Goal: Transaction & Acquisition: Register for event/course

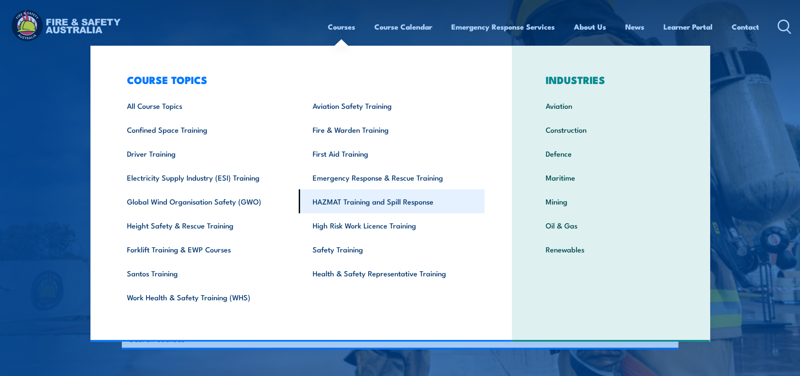
click at [366, 207] on link "HAZMAT Training and Spill Response" at bounding box center [392, 201] width 186 height 24
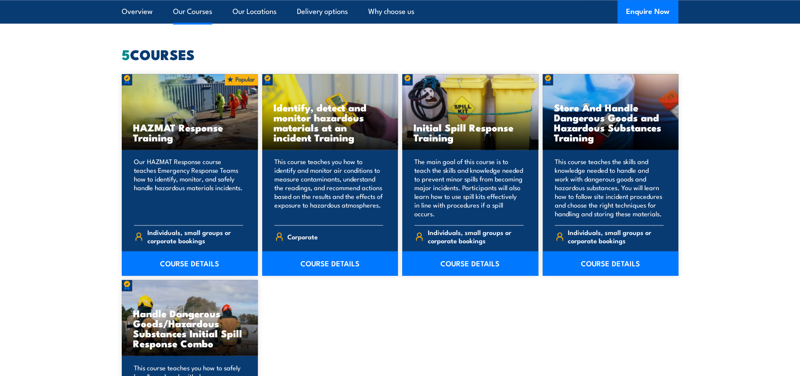
scroll to position [724, 0]
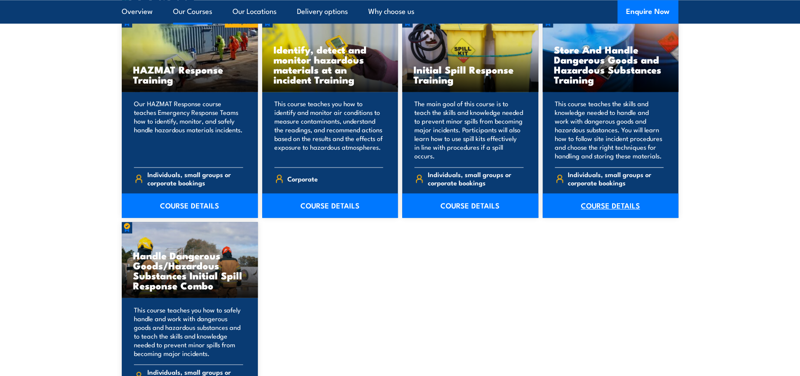
click at [623, 201] on link "COURSE DETAILS" at bounding box center [611, 205] width 136 height 24
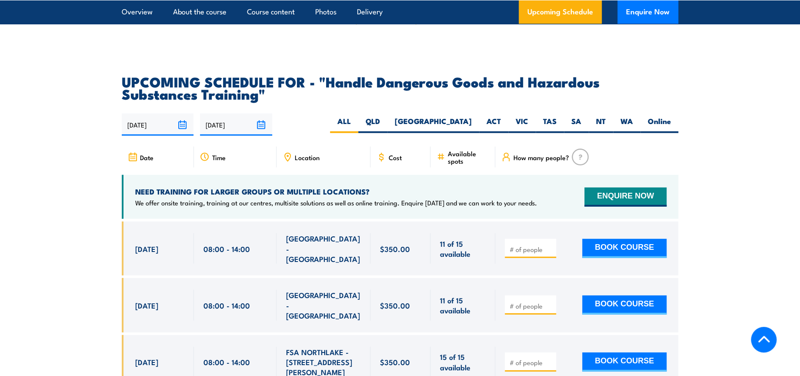
scroll to position [1305, 0]
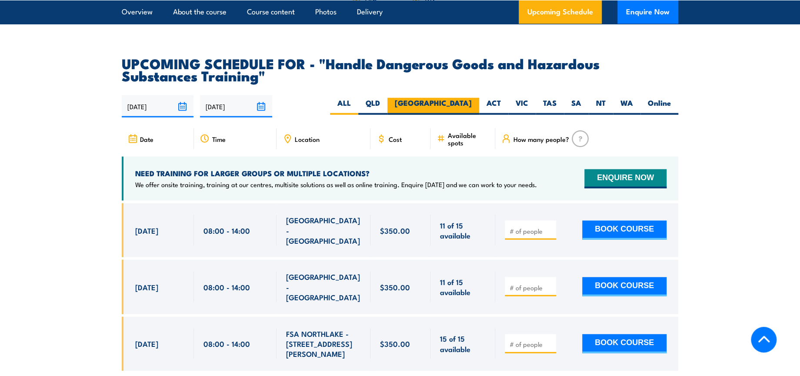
click at [467, 113] on label "[GEOGRAPHIC_DATA]" at bounding box center [433, 106] width 92 height 17
click at [472, 103] on input "[GEOGRAPHIC_DATA]" at bounding box center [475, 101] width 6 height 6
radio input "true"
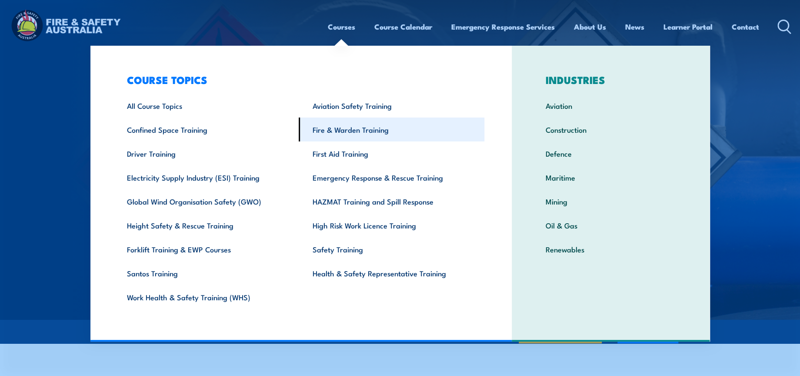
click at [384, 126] on link "Fire & Warden Training" at bounding box center [392, 129] width 186 height 24
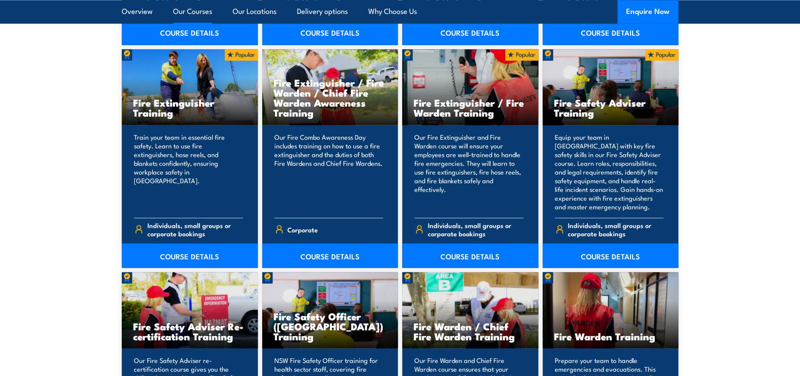
scroll to position [918, 0]
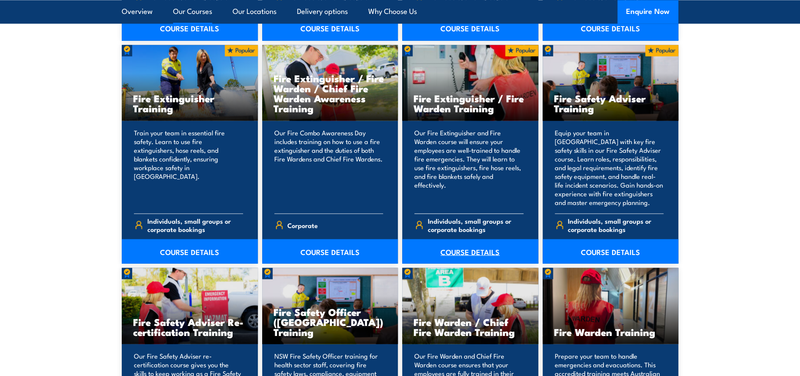
click at [475, 252] on link "COURSE DETAILS" at bounding box center [470, 251] width 136 height 24
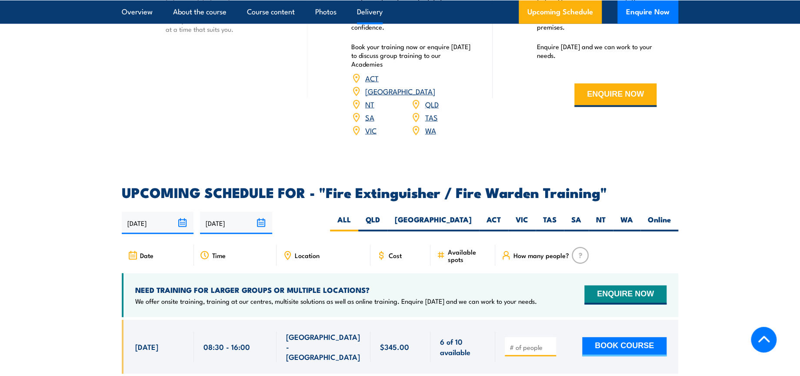
scroll to position [1256, 0]
click at [526, 214] on label "VIC" at bounding box center [521, 222] width 27 height 17
click at [528, 214] on input "VIC" at bounding box center [531, 217] width 6 height 6
radio input "true"
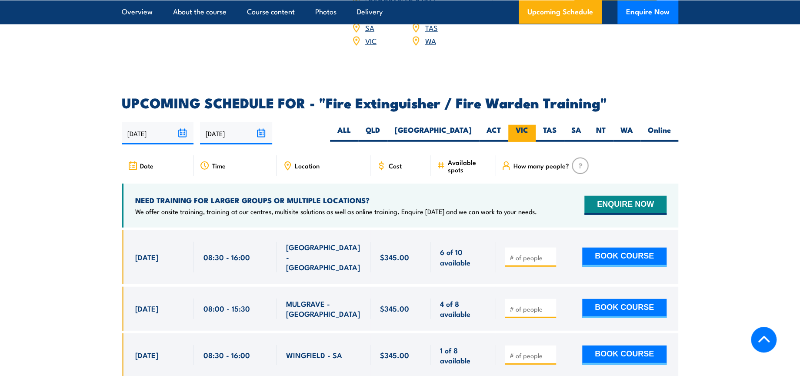
scroll to position [1353, 0]
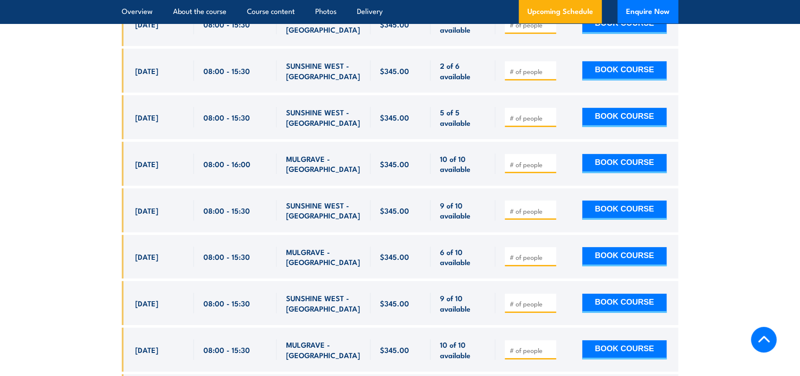
scroll to position [1621, 0]
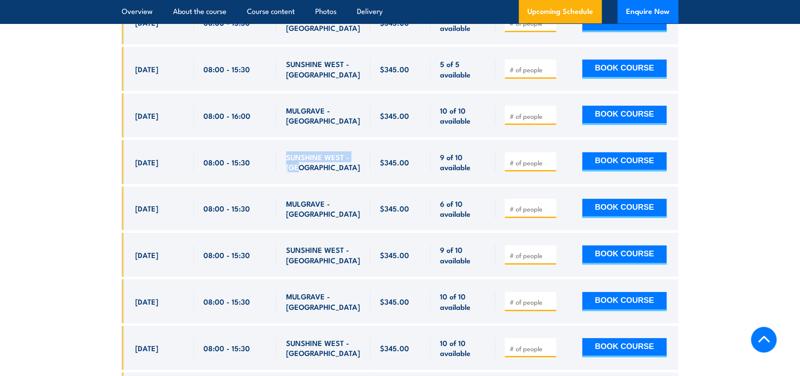
drag, startPoint x: 293, startPoint y: 147, endPoint x: 299, endPoint y: 152, distance: 8.4
click at [299, 152] on span "SUNSHINE WEST - [GEOGRAPHIC_DATA]" at bounding box center [323, 162] width 75 height 20
copy span "SUNSHINE WEST - [GEOGRAPHIC_DATA]"
drag, startPoint x: 203, startPoint y: 148, endPoint x: 247, endPoint y: 148, distance: 44.4
click at [247, 157] on span "08:00 - 15:30" at bounding box center [227, 162] width 47 height 10
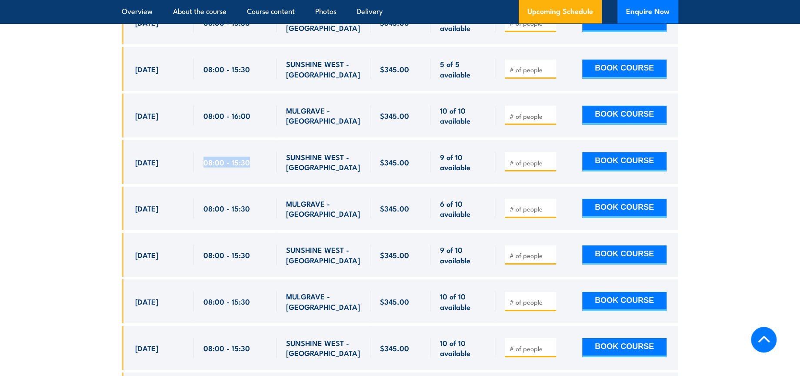
copy span "08:00 - 15:30"
click at [522, 158] on input "number" at bounding box center [531, 162] width 43 height 9
type input "1"
click at [628, 152] on button "BOOK COURSE" at bounding box center [624, 161] width 84 height 19
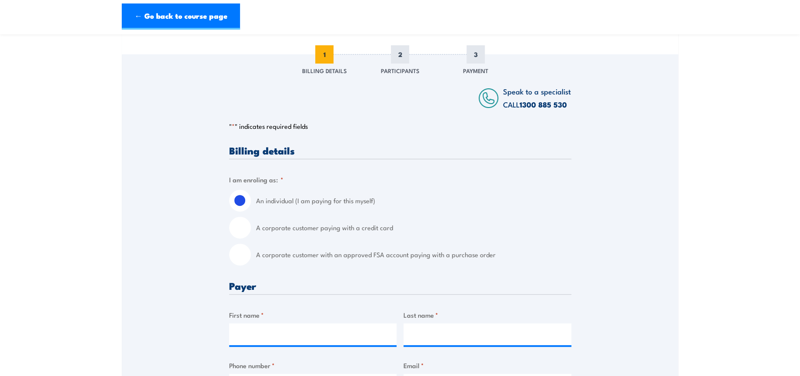
click at [240, 252] on input "A corporate customer with an approved FSA account paying with a purchase order" at bounding box center [240, 255] width 22 height 22
radio input "true"
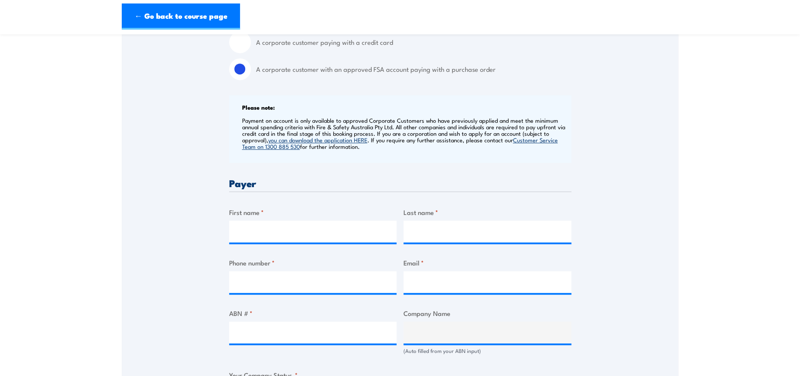
scroll to position [338, 0]
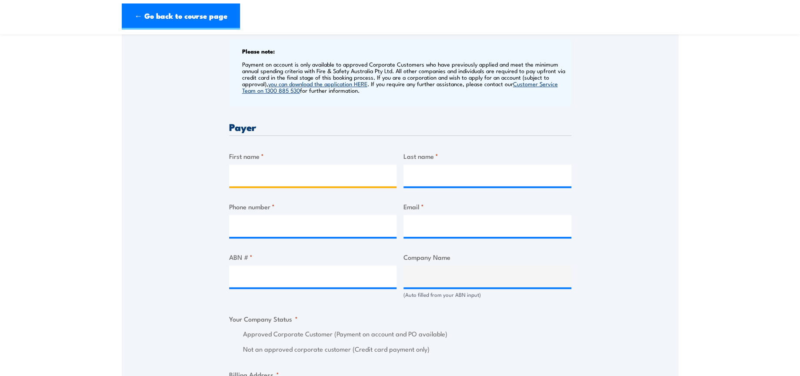
click at [316, 174] on input "First name *" at bounding box center [313, 175] width 168 height 22
click at [323, 177] on input "First name *" at bounding box center [313, 175] width 168 height 22
paste input "Paul"
type input "Paul"
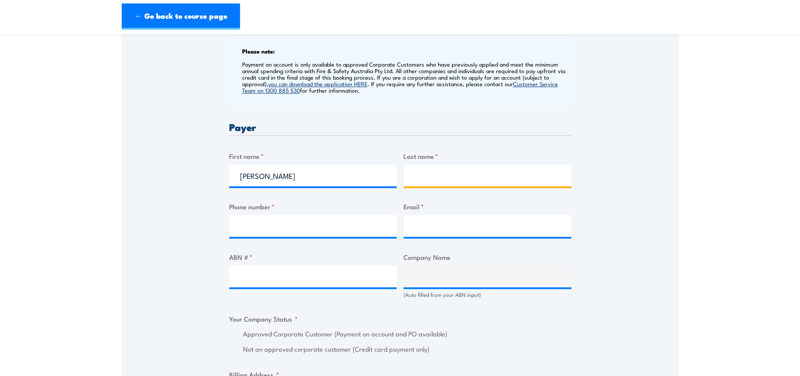
click at [470, 171] on input "Last name *" at bounding box center [488, 175] width 168 height 22
click at [457, 180] on input "Last name *" at bounding box center [488, 175] width 168 height 22
paste input "Vasen"
type input "Vasen"
click at [308, 220] on input "Phone number *" at bounding box center [313, 226] width 168 height 22
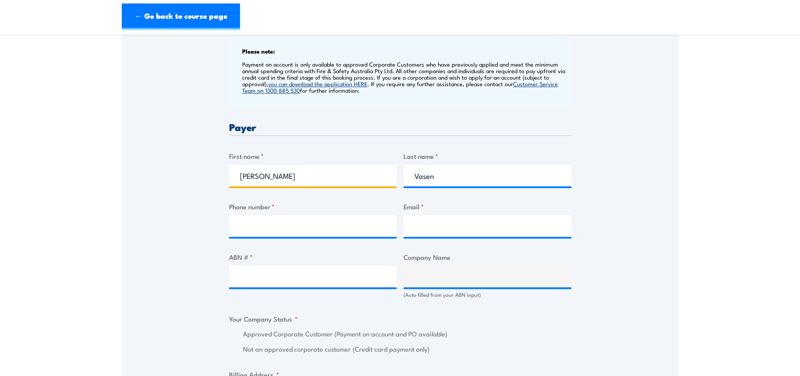
drag, startPoint x: 337, startPoint y: 172, endPoint x: 179, endPoint y: 180, distance: 158.0
click at [179, 180] on div "Speak to a specialist CALL 1300 885 530 CALL 1300 885 530 " * " indicates requi…" at bounding box center [400, 293] width 557 height 960
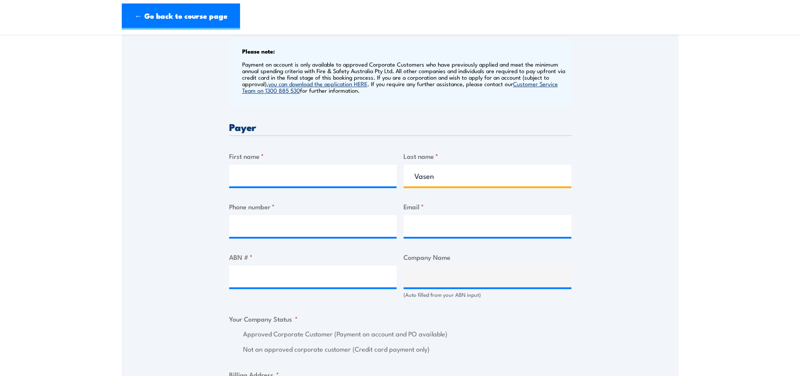
drag, startPoint x: 471, startPoint y: 170, endPoint x: 407, endPoint y: 170, distance: 63.9
click at [407, 170] on input "Vasen" at bounding box center [488, 175] width 168 height 22
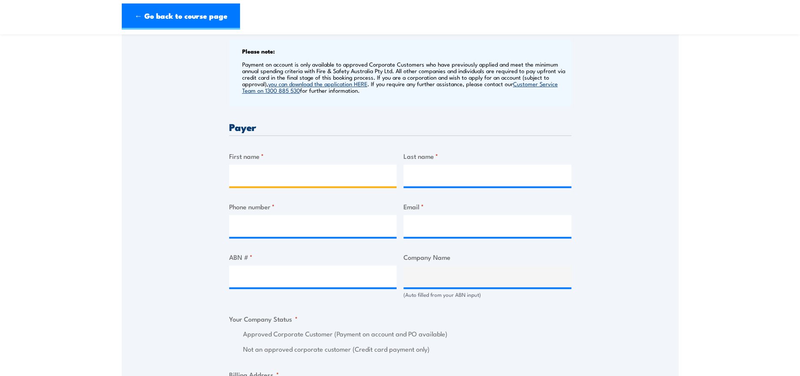
click at [323, 178] on input "First name *" at bounding box center [313, 175] width 168 height 22
type input "Manpreet"
type input "Kaur"
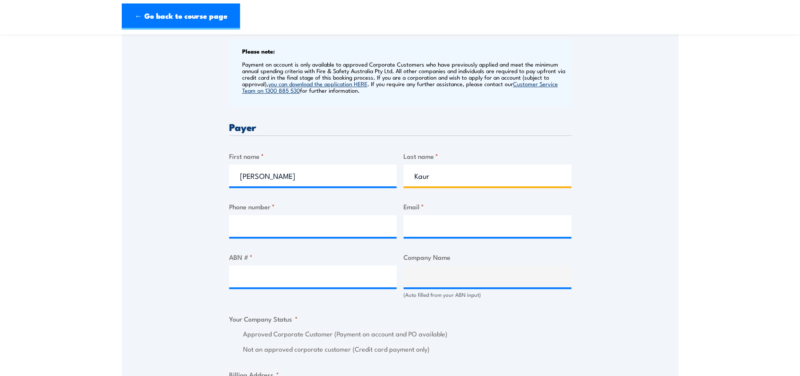
type input "0402929442"
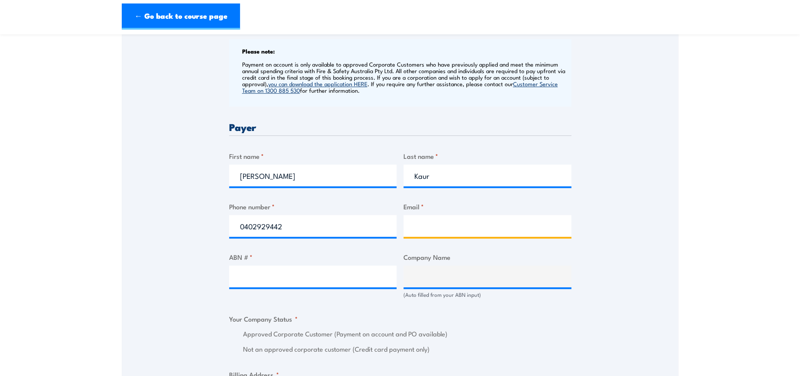
type input "safetytraining@dhl.com"
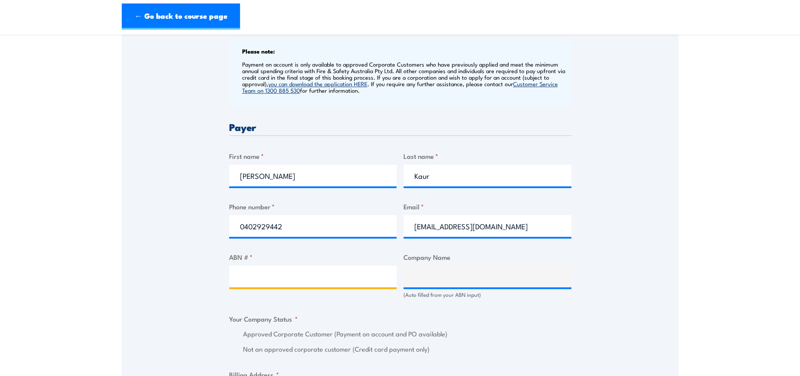
click at [305, 275] on input "ABN # *" at bounding box center [313, 276] width 168 height 22
paste input "85 071 798 617"
type input "85 071 798 617"
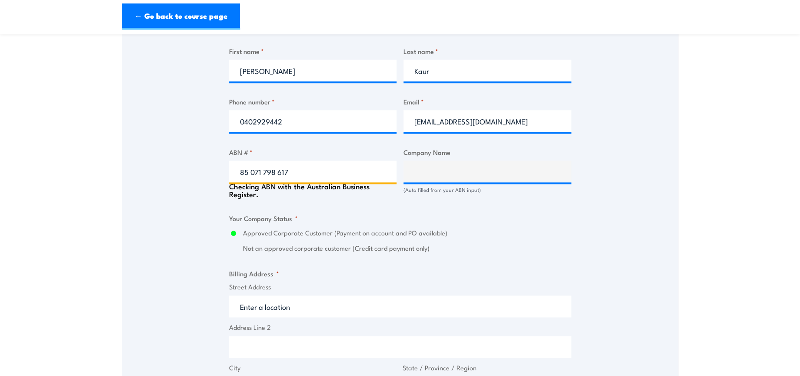
type input "DHL SUPPLY CHAIN (AUSTRALIA) PTY LIMITED"
radio input "true"
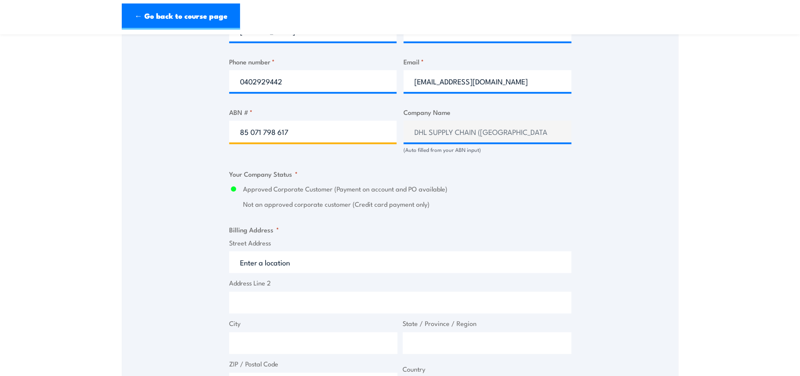
scroll to position [483, 0]
type input "85 071 798 617"
click at [297, 259] on input "Street Address" at bounding box center [400, 261] width 342 height 22
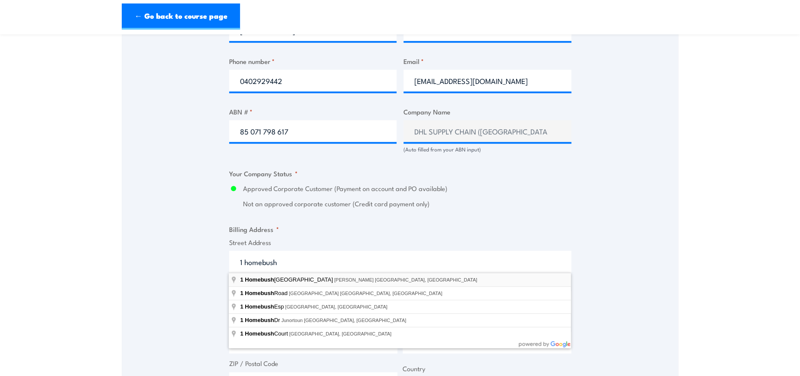
type input "1 Homebush Bay Drive, Rhodes NSW, Australia"
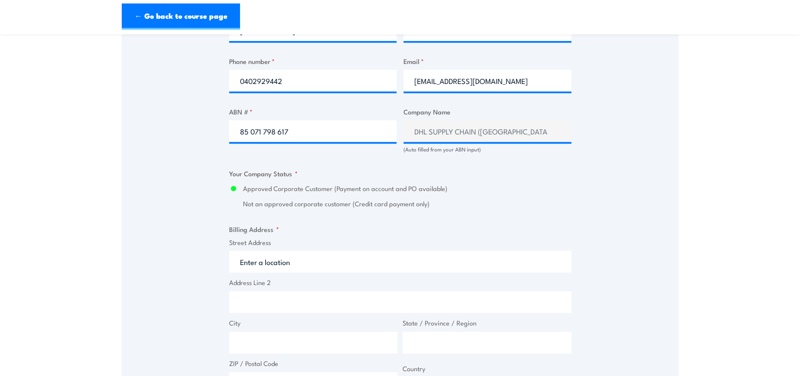
type input "1 Homebush Bay Dr"
type input "Rhodes"
type input "New South Wales"
type input "2138"
select select "Australia"
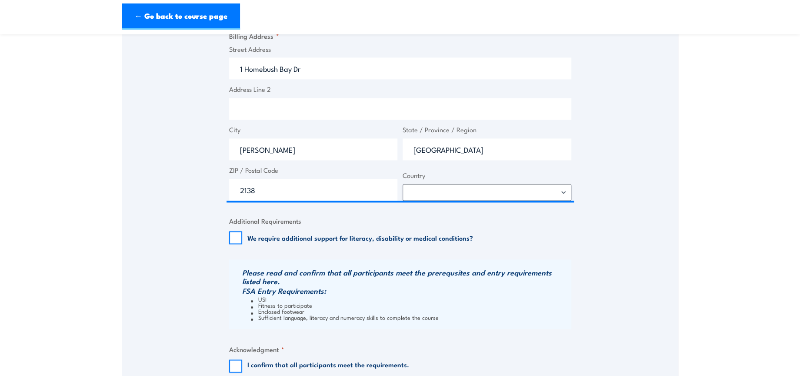
scroll to position [773, 0]
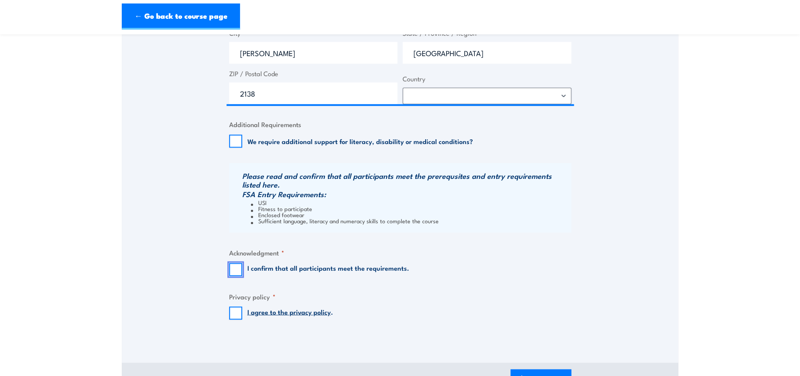
click at [238, 270] on input "I confirm that all participants meet the requirements." at bounding box center [235, 269] width 13 height 13
checkbox input "true"
click at [234, 311] on input "I agree to the privacy policy ." at bounding box center [235, 312] width 13 height 13
checkbox input "true"
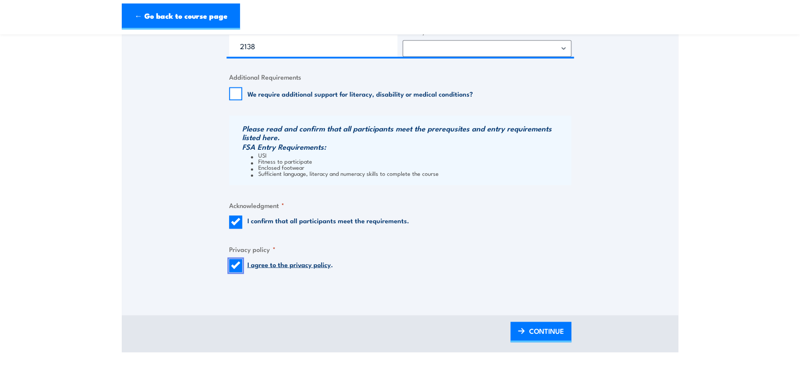
scroll to position [870, 0]
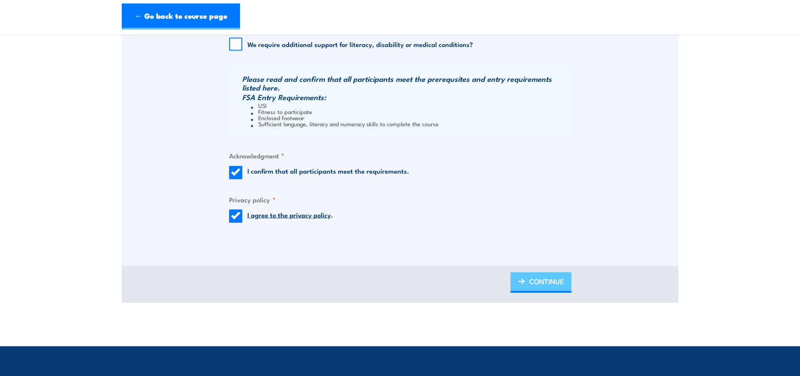
click at [543, 273] on span "CONTINUE" at bounding box center [546, 280] width 35 height 23
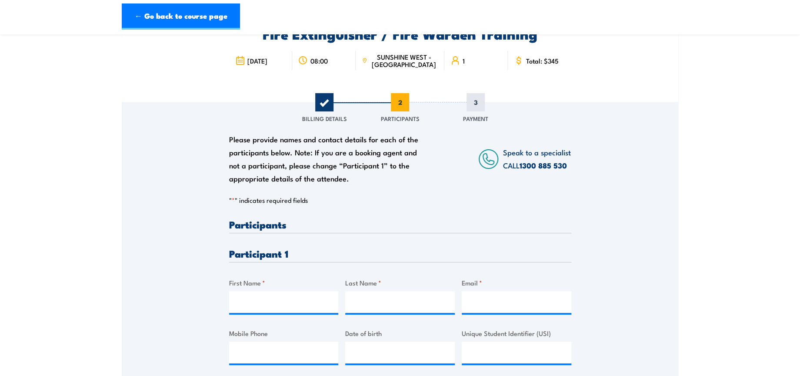
scroll to position [193, 0]
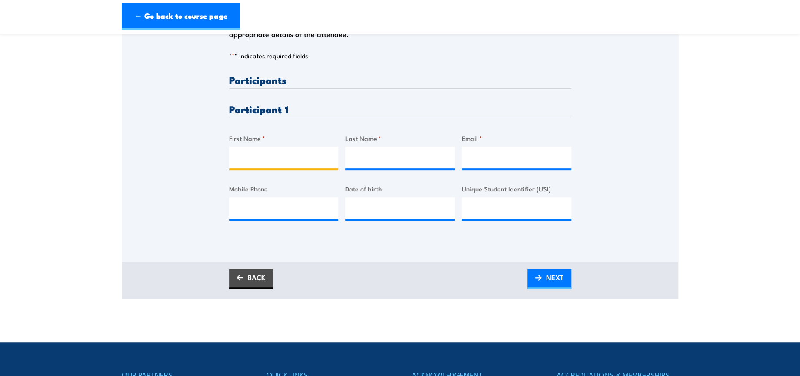
click at [297, 152] on input "First Name *" at bounding box center [284, 158] width 110 height 22
click at [272, 161] on input "First Name *" at bounding box center [284, 158] width 110 height 22
paste input "Paul"
type input "Paul"
click at [367, 160] on input "Last Name *" at bounding box center [400, 158] width 110 height 22
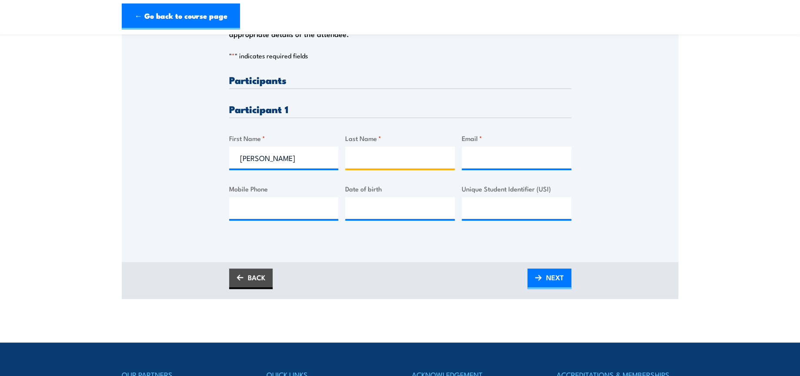
click at [394, 159] on input "Last Name *" at bounding box center [400, 158] width 110 height 22
paste input "Vasen"
type input "Vasen"
click at [528, 154] on input "Email *" at bounding box center [517, 158] width 110 height 22
click at [493, 155] on input "Email *" at bounding box center [517, 158] width 110 height 22
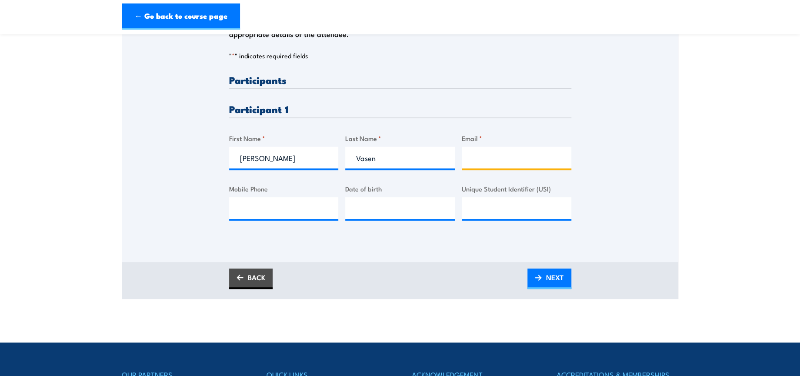
paste input "paulvasen091267@gmail.com"
type input "paulvasen091267@gmail.com"
click at [560, 276] on span "NEXT" at bounding box center [555, 277] width 18 height 23
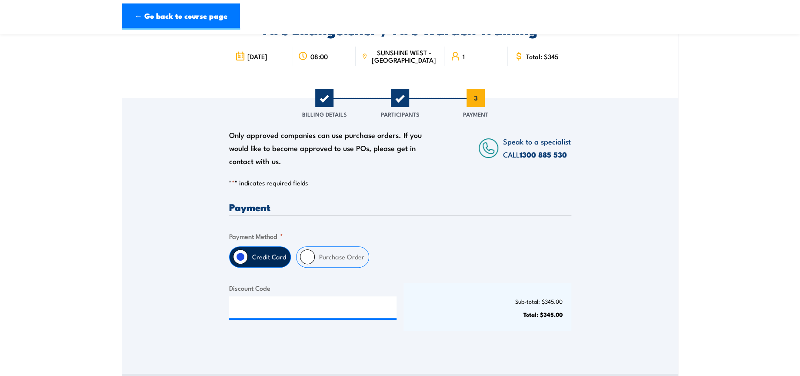
scroll to position [145, 0]
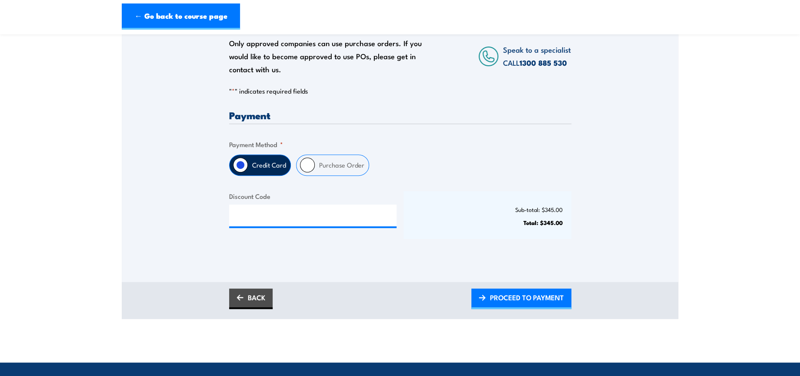
click at [304, 160] on input "Purchase Order" at bounding box center [307, 164] width 15 height 15
radio input "true"
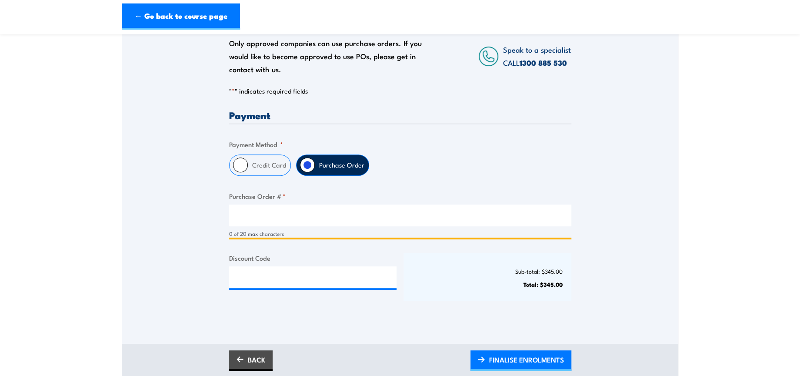
click at [307, 214] on input "Purchase Order # *" at bounding box center [400, 215] width 342 height 22
type input "NA"
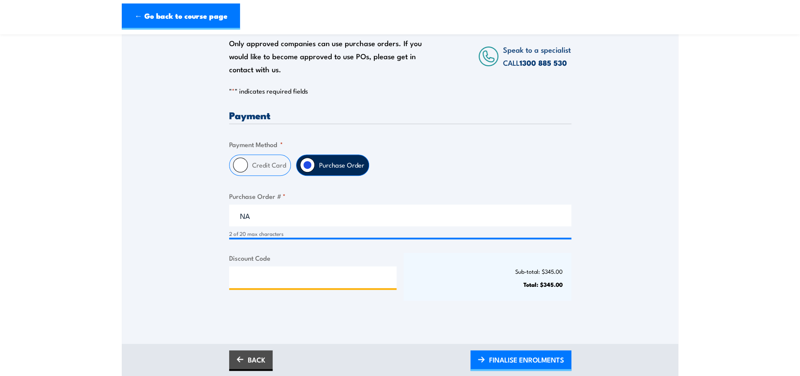
click at [303, 271] on input "Discount Code" at bounding box center [313, 277] width 168 height 22
paste input "NSCASILVER2025!"
type input "NSCASILVER2025!"
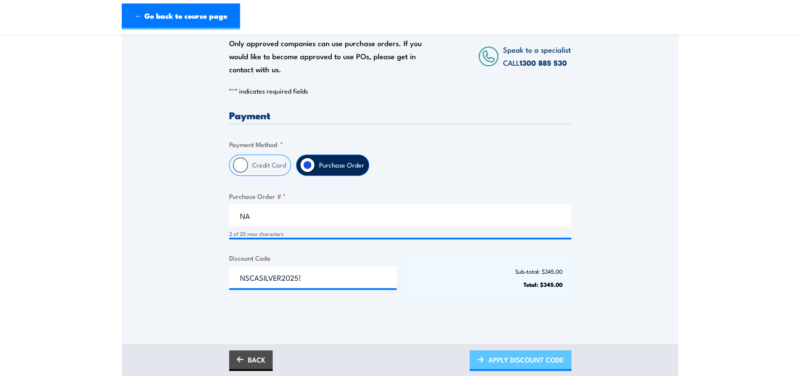
click at [554, 365] on span "APPLY DISCOUNT CODE" at bounding box center [526, 359] width 76 height 23
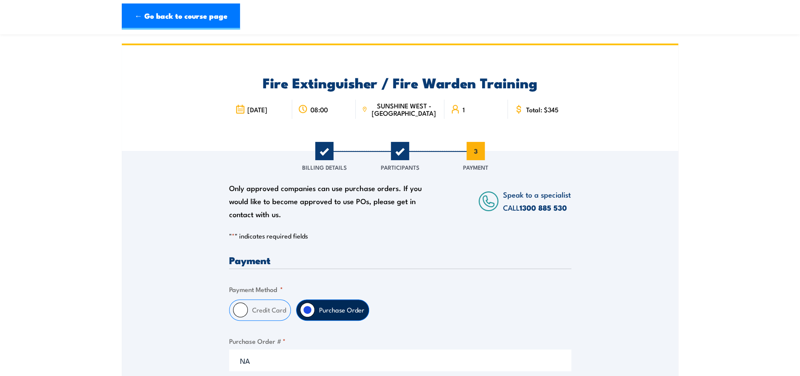
scroll to position [193, 0]
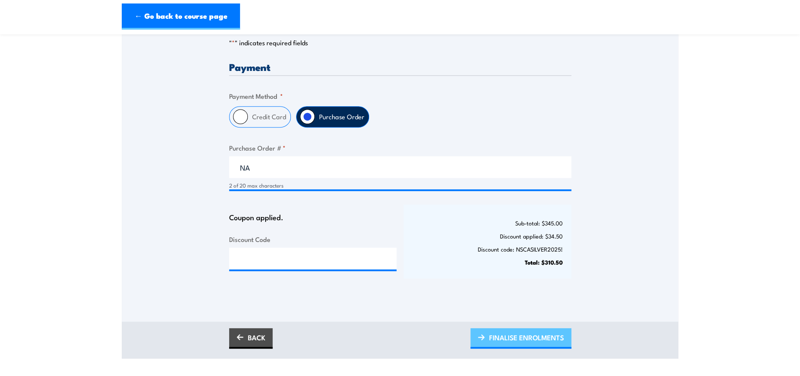
click at [526, 334] on span "FINALISE ENROLMENTS" at bounding box center [526, 337] width 75 height 23
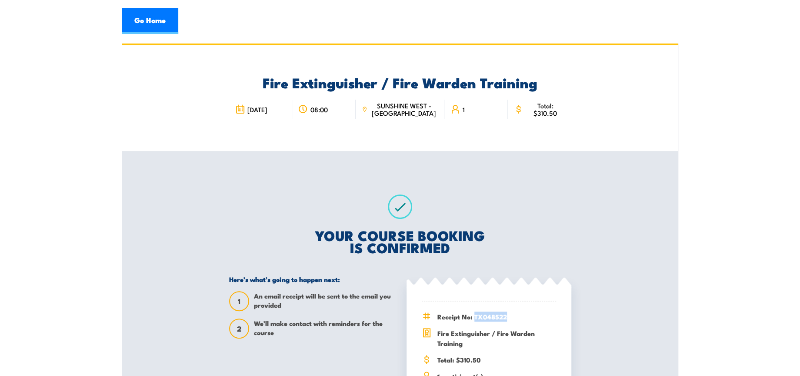
drag, startPoint x: 474, startPoint y: 316, endPoint x: 512, endPoint y: 315, distance: 37.8
click at [512, 315] on span "Receipt No: TX048522" at bounding box center [496, 316] width 119 height 10
copy span "TX048522"
click at [146, 20] on link "Go Home" at bounding box center [150, 21] width 57 height 26
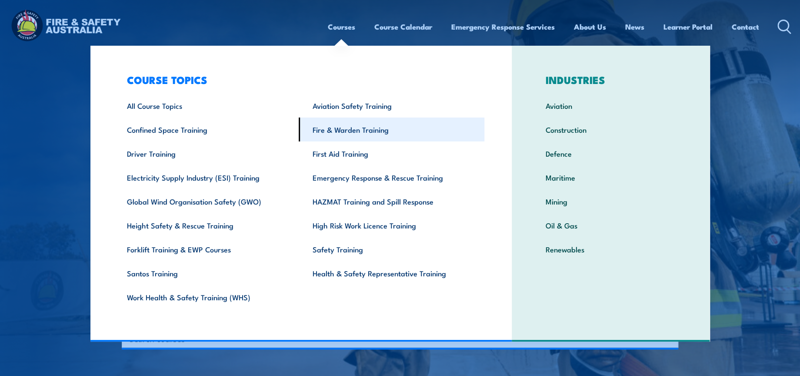
click at [361, 133] on link "Fire & Warden Training" at bounding box center [392, 129] width 186 height 24
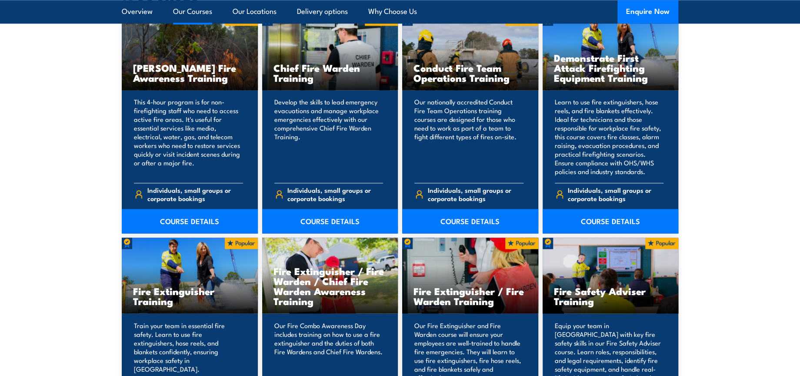
scroll to position [821, 0]
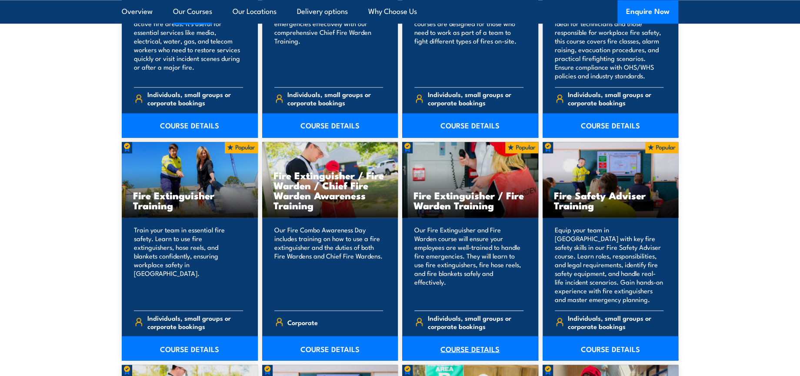
click at [481, 352] on link "COURSE DETAILS" at bounding box center [470, 348] width 136 height 24
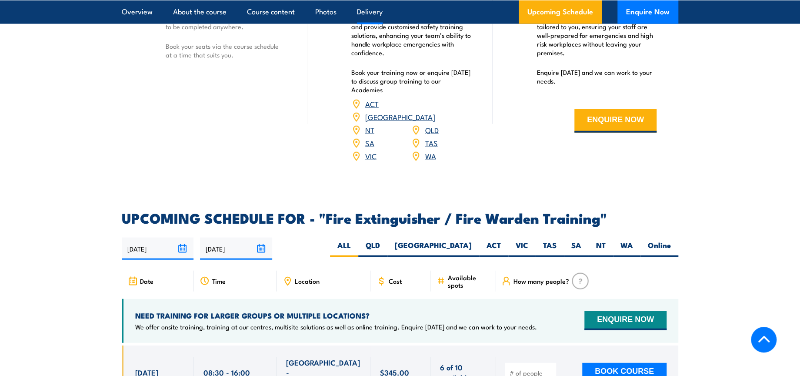
scroll to position [1305, 0]
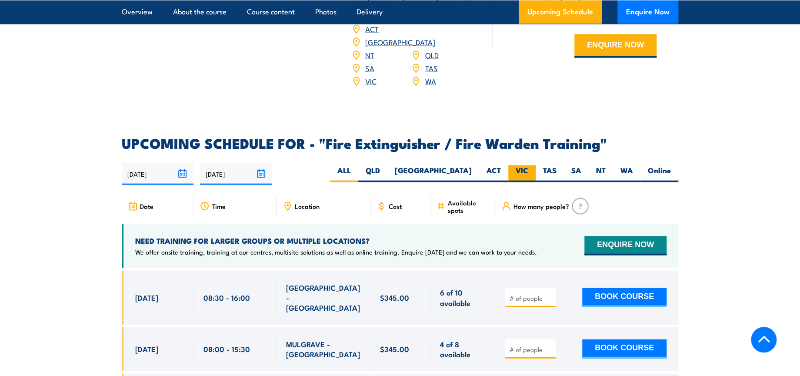
click at [515, 165] on label "VIC" at bounding box center [521, 173] width 27 height 17
click at [528, 165] on input "VIC" at bounding box center [531, 168] width 6 height 6
radio input "true"
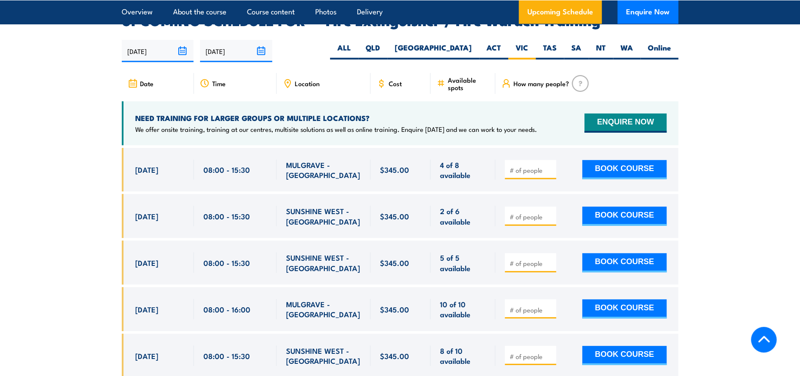
scroll to position [1428, 0]
click at [520, 165] on input "number" at bounding box center [531, 169] width 43 height 9
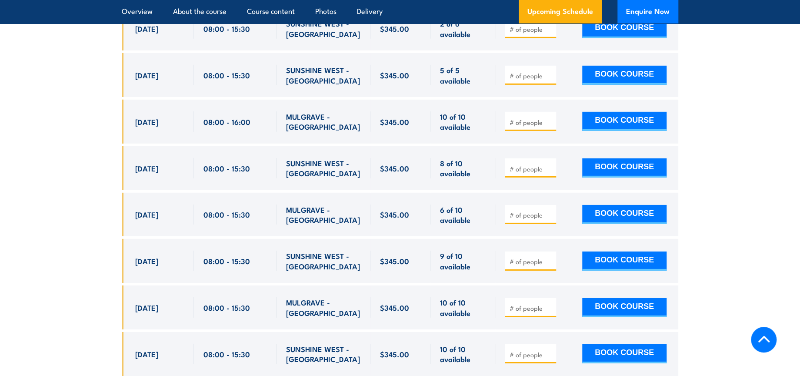
scroll to position [1621, 0]
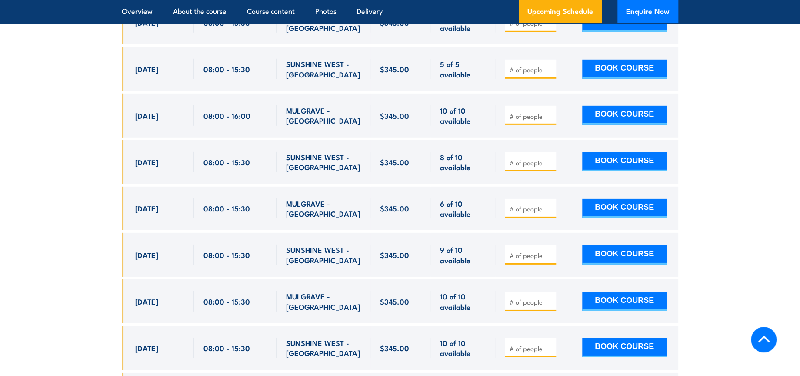
type input "1"
click at [518, 158] on input "number" at bounding box center [531, 162] width 43 height 9
type input "1"
click at [625, 152] on button "BOOK COURSE" at bounding box center [624, 161] width 84 height 19
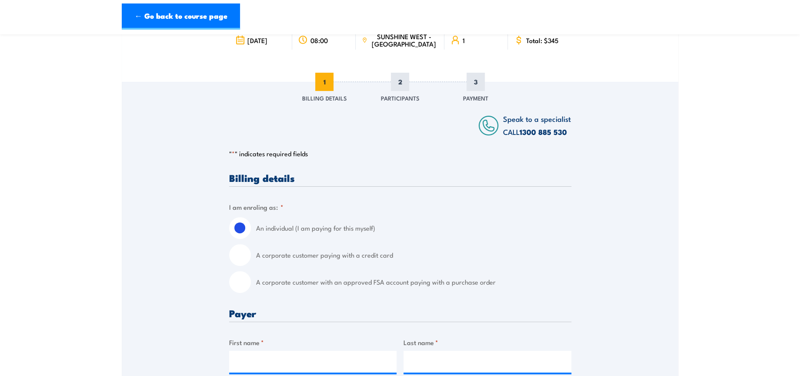
scroll to position [145, 0]
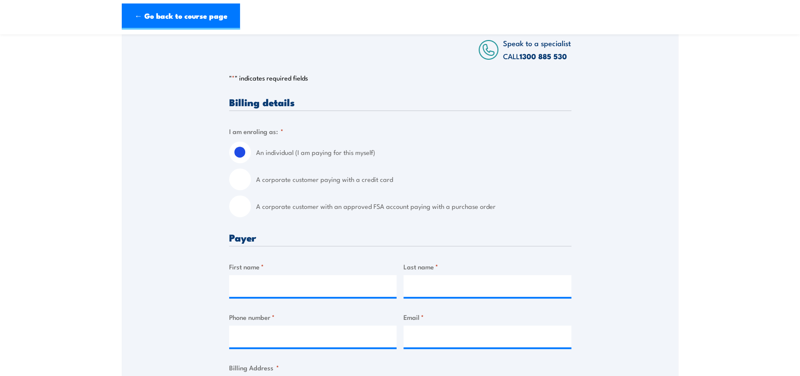
click at [241, 210] on input "A corporate customer with an approved FSA account paying with a purchase order" at bounding box center [240, 206] width 22 height 22
radio input "true"
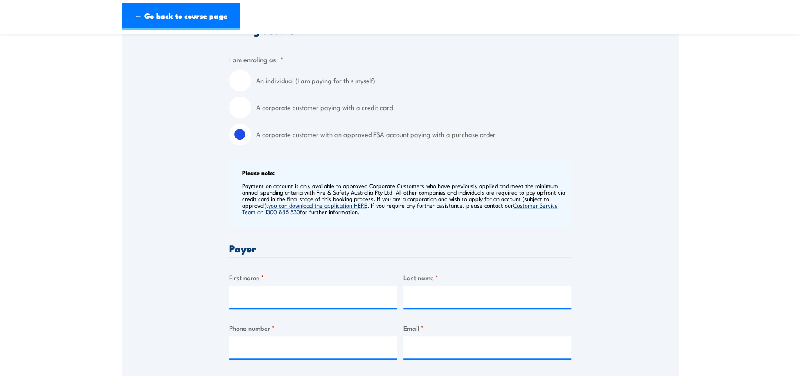
scroll to position [290, 0]
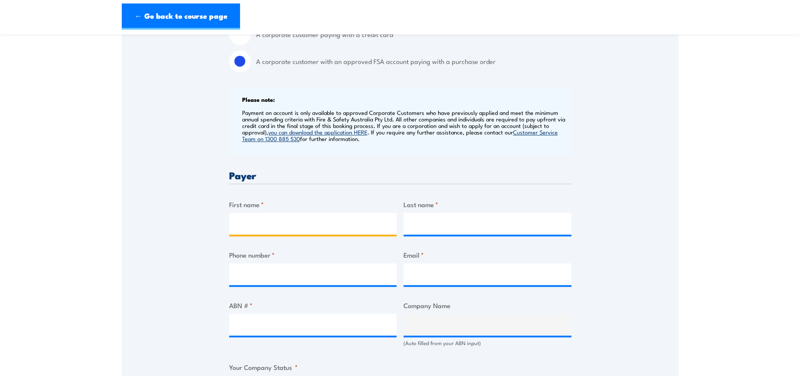
click at [318, 228] on input "First name *" at bounding box center [313, 224] width 168 height 22
type input "Manpreet"
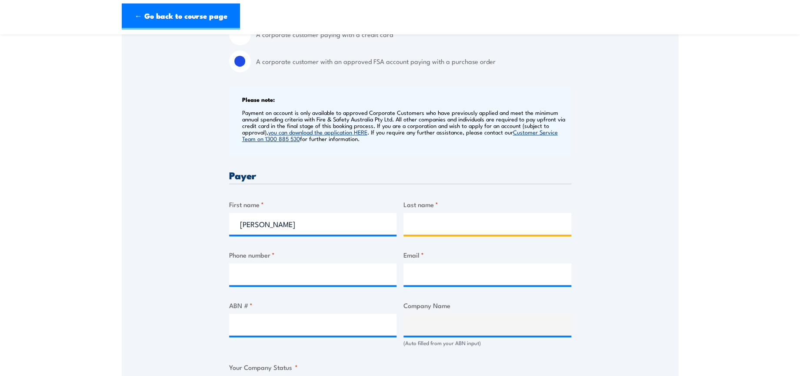
type input "Kaur"
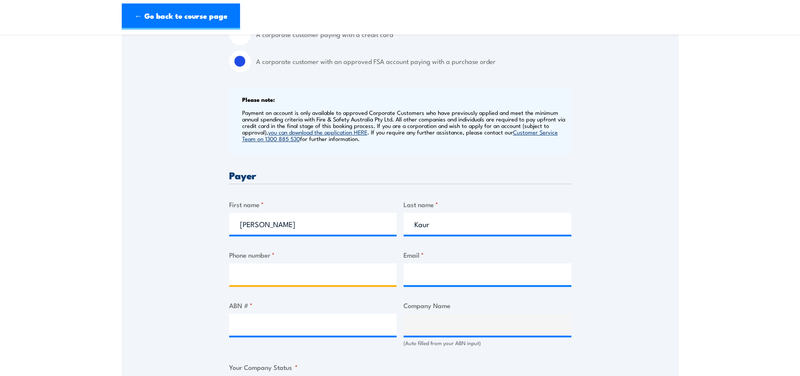
type input "0402929442"
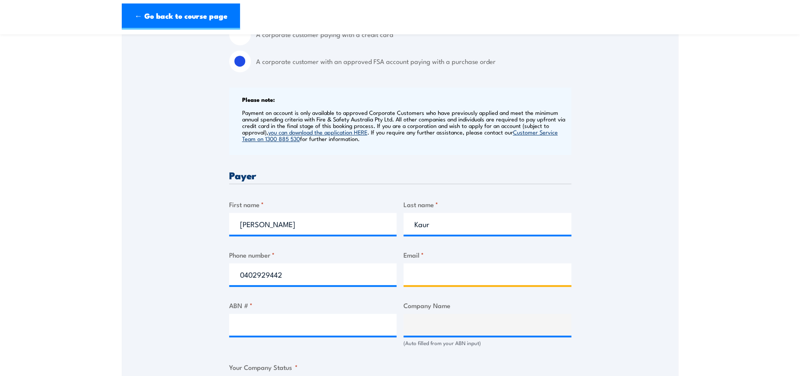
type input "safetytraining@dhl.com"
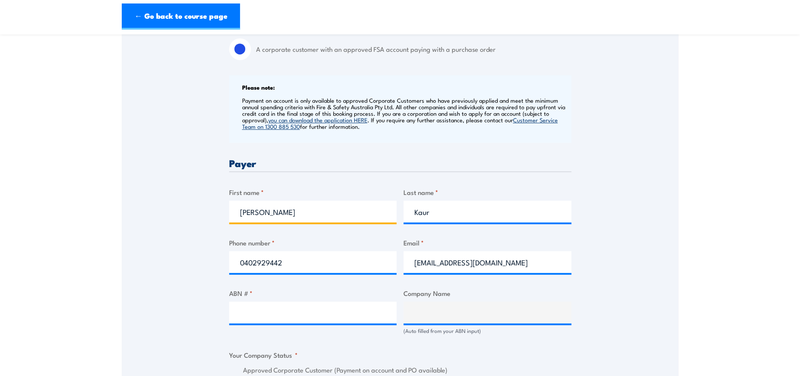
scroll to position [435, 0]
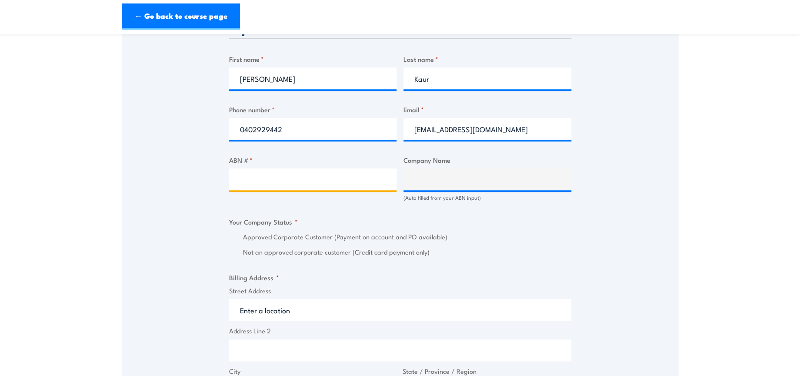
click at [317, 176] on input "ABN # *" at bounding box center [313, 179] width 168 height 22
paste input "85 071 798 617"
type input "85 071 798 617"
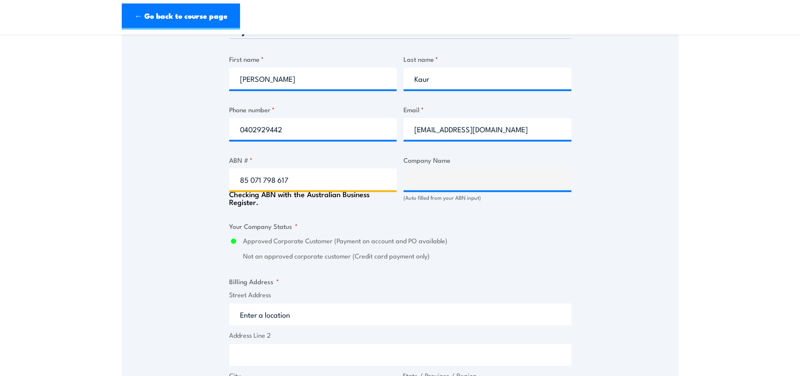
type input "DHL SUPPLY CHAIN (AUSTRALIA) PTY LIMITED"
radio input "true"
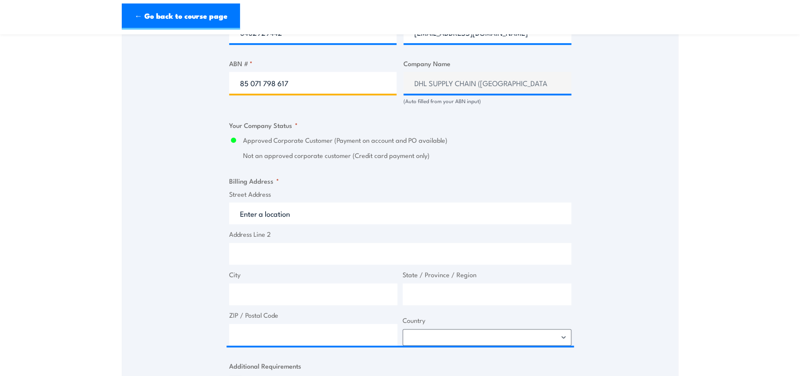
scroll to position [580, 0]
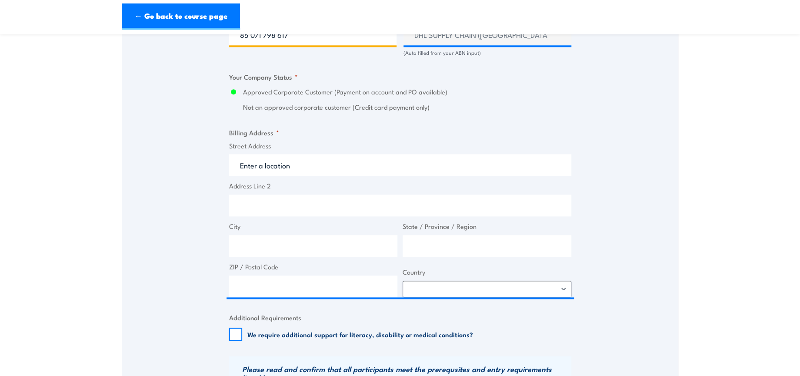
type input "85 071 798 617"
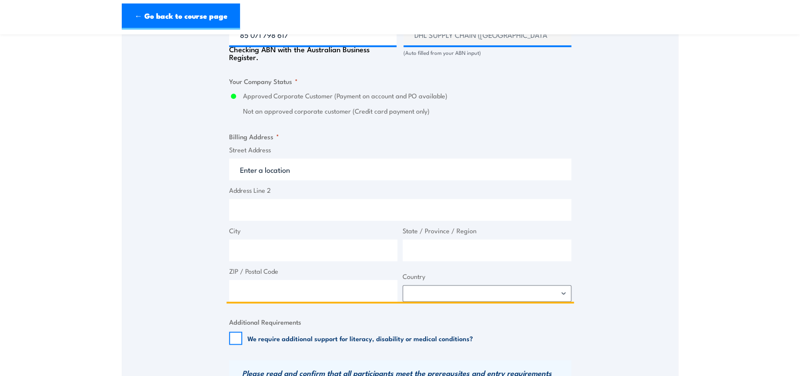
click at [257, 170] on input "Street Address" at bounding box center [400, 169] width 342 height 22
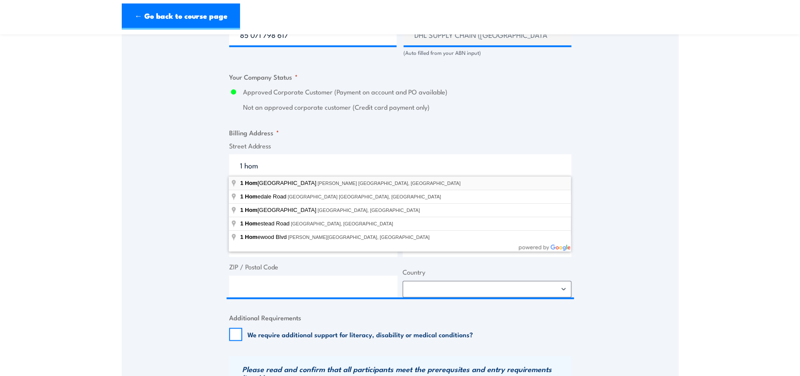
type input "1 Homebush Bay Drive, Rhodes NSW, Australia"
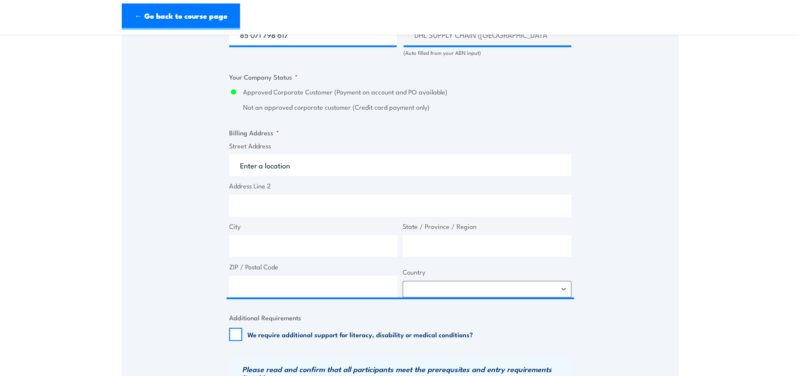
type input "1 Homebush Bay Dr"
type input "Rhodes"
type input "New South Wales"
type input "2138"
select select "Australia"
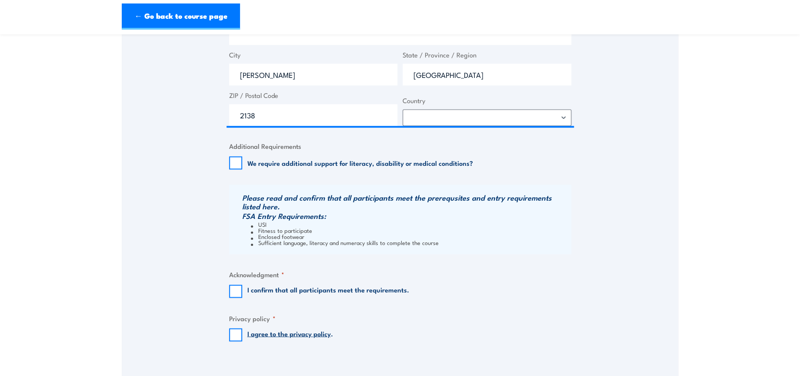
scroll to position [773, 0]
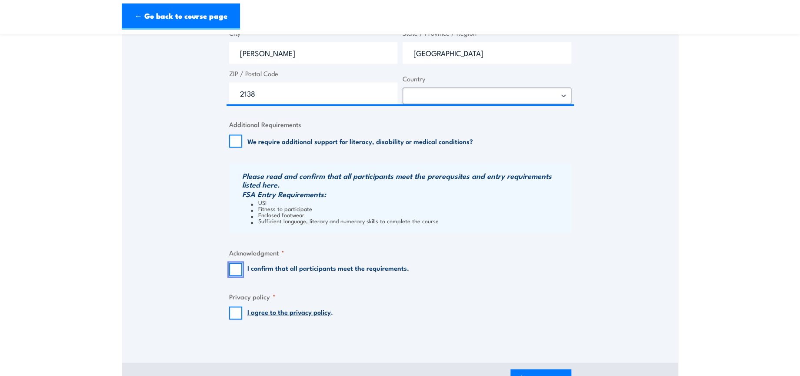
click at [238, 266] on input "I confirm that all participants meet the requirements." at bounding box center [235, 269] width 13 height 13
checkbox input "true"
click at [237, 316] on input "I agree to the privacy policy ." at bounding box center [235, 312] width 13 height 13
checkbox input "true"
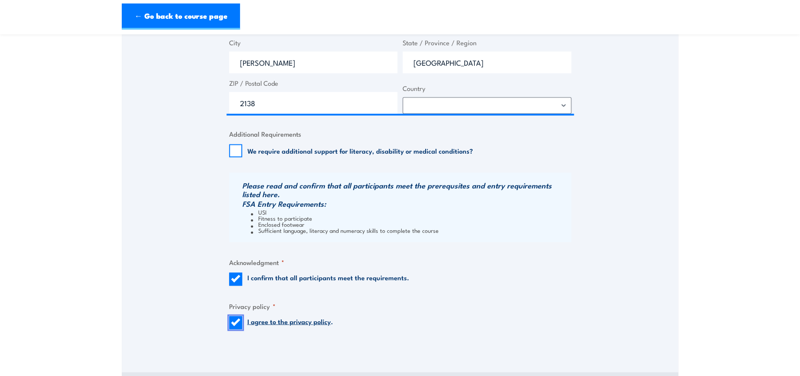
scroll to position [821, 0]
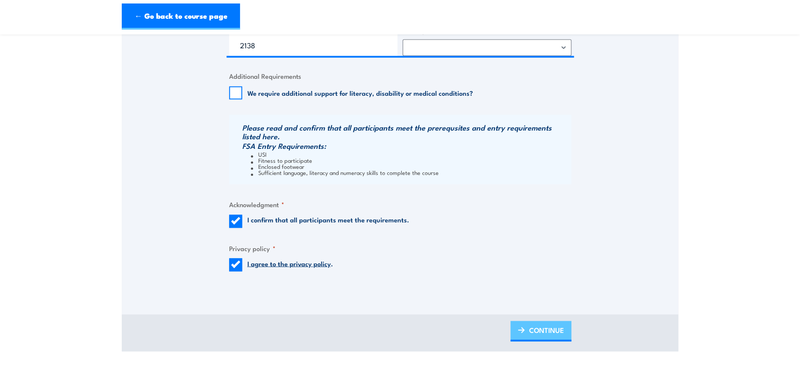
click at [553, 323] on span "CONTINUE" at bounding box center [546, 329] width 35 height 23
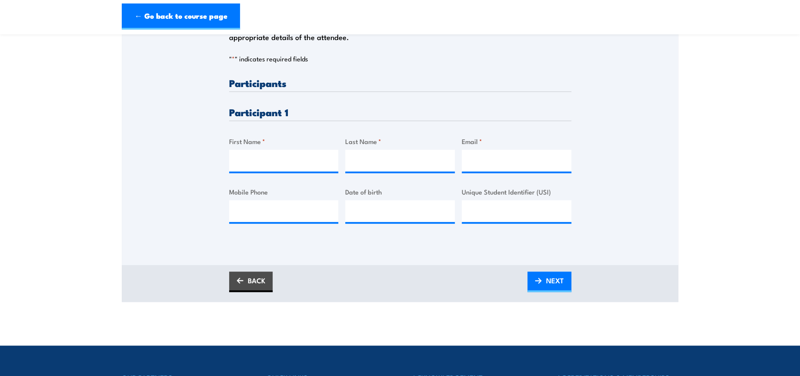
scroll to position [193, 0]
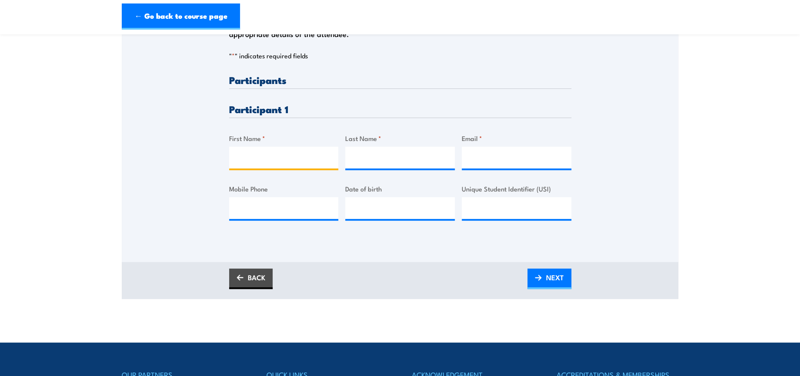
click at [274, 154] on input "First Name *" at bounding box center [284, 158] width 110 height 22
click at [301, 160] on input "First Name *" at bounding box center [284, 158] width 110 height 22
paste input "Rodney"
type input "Rodney"
click at [370, 160] on input "Last Name *" at bounding box center [400, 158] width 110 height 22
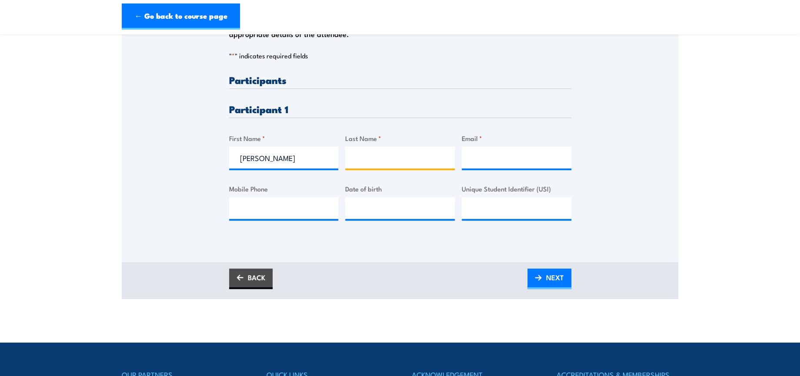
click at [423, 153] on input "Last Name *" at bounding box center [400, 158] width 110 height 22
paste input "Edwards"
type input "Edwards"
click at [481, 156] on input "Email *" at bounding box center [517, 158] width 110 height 22
click at [551, 157] on input "Email *" at bounding box center [517, 158] width 110 height 22
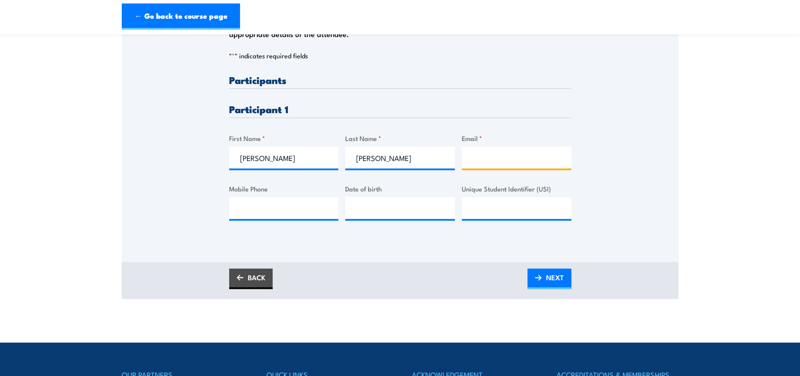
paste input "rodney.edwards@dhl.com"
type input "rodney.edwards@dhl.com"
click at [557, 288] on div "BACK NEXT" at bounding box center [400, 280] width 557 height 37
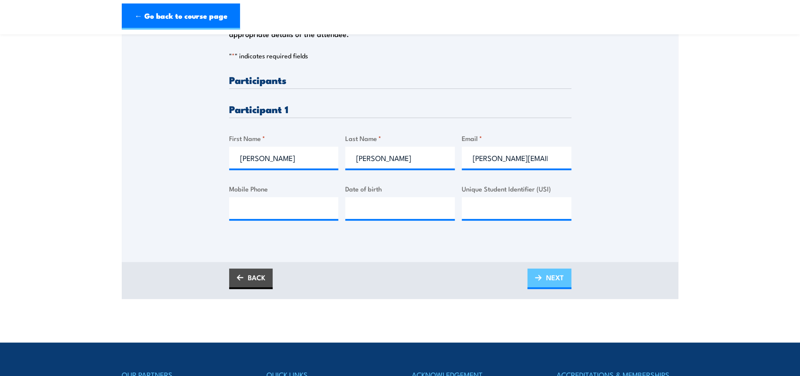
click at [544, 282] on link "NEXT" at bounding box center [549, 278] width 44 height 20
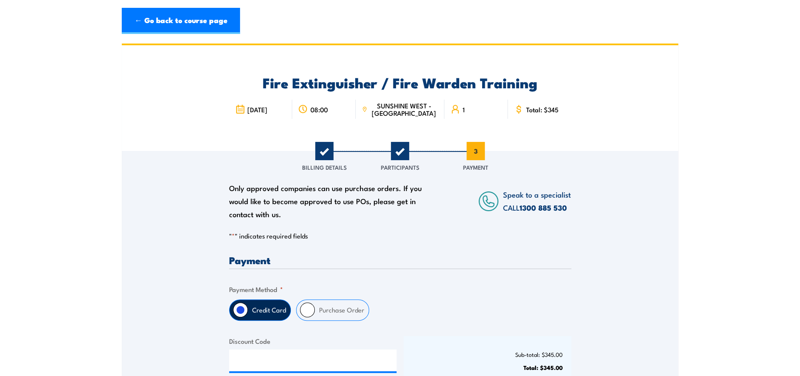
click at [310, 307] on input "Purchase Order" at bounding box center [307, 309] width 15 height 15
radio input "true"
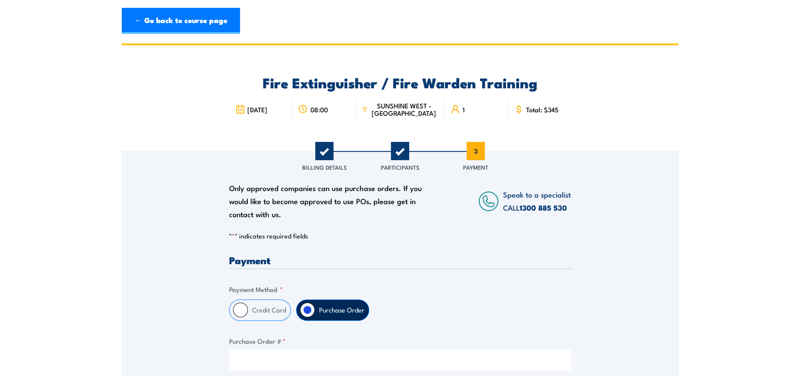
click at [322, 355] on input "Purchase Order # *" at bounding box center [400, 360] width 342 height 22
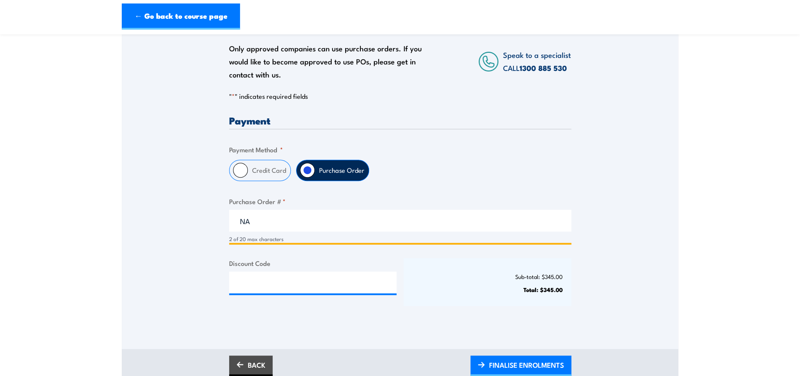
scroll to position [145, 0]
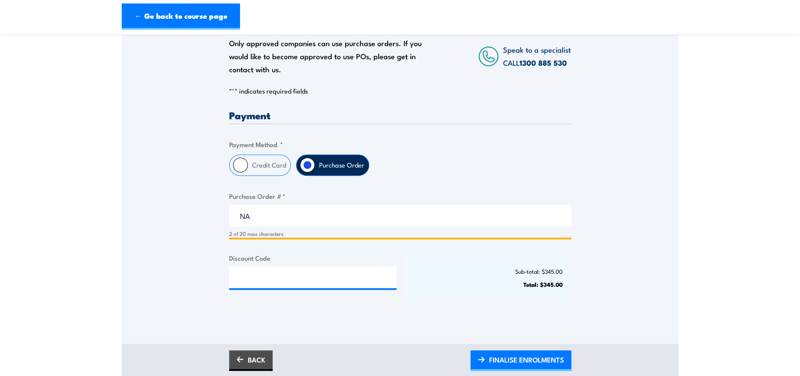
type input "NA"
click at [323, 268] on input "Discount Code" at bounding box center [313, 277] width 168 height 22
paste input "NSCASILVER2025!"
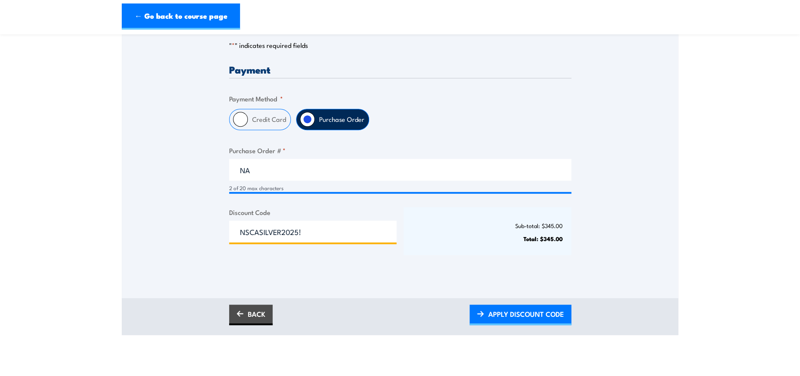
scroll to position [290, 0]
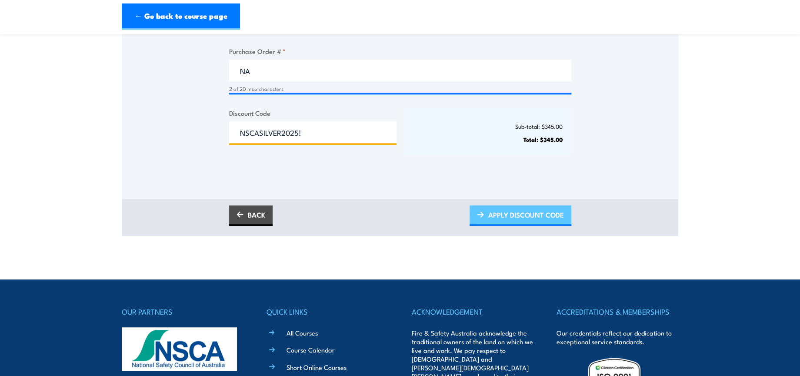
type input "NSCASILVER2025!"
click at [558, 211] on span "APPLY DISCOUNT CODE" at bounding box center [526, 214] width 76 height 23
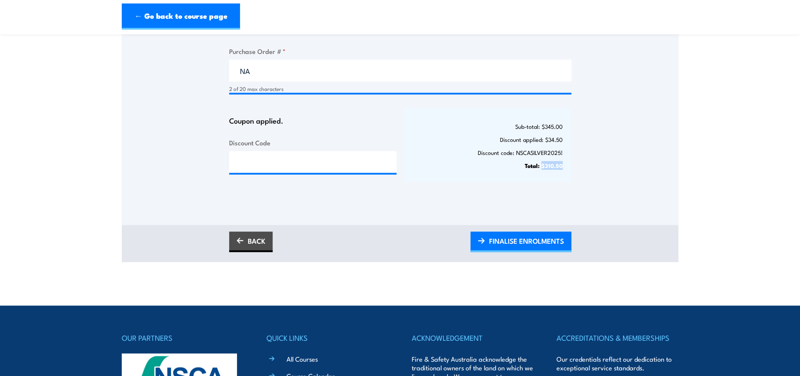
drag, startPoint x: 541, startPoint y: 166, endPoint x: 562, endPoint y: 166, distance: 20.4
click at [562, 166] on strong "Total: $310.50" at bounding box center [544, 165] width 38 height 9
copy strong "$310.50"
click at [548, 245] on span "FINALISE ENROLMENTS" at bounding box center [526, 240] width 75 height 23
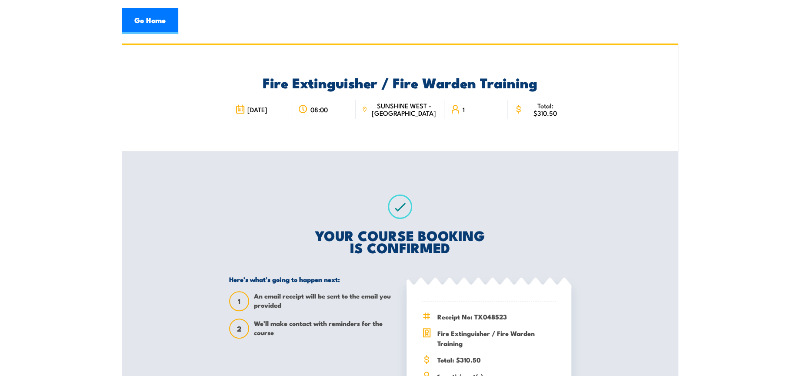
scroll to position [48, 0]
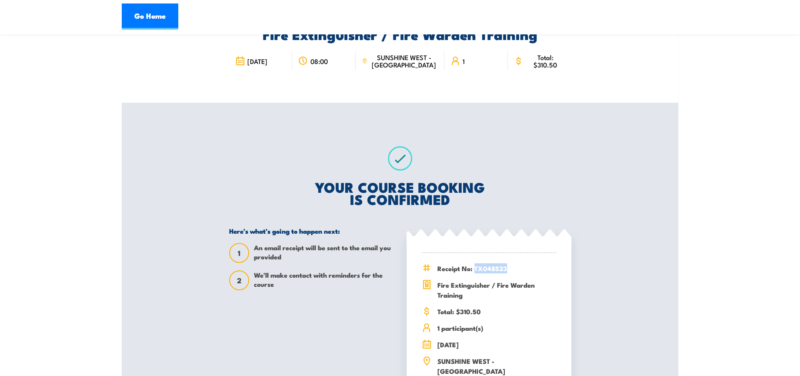
drag, startPoint x: 474, startPoint y: 268, endPoint x: 508, endPoint y: 270, distance: 34.0
click at [508, 270] on span "Receipt No: TX048523" at bounding box center [496, 268] width 119 height 10
copy span "TX048523"
click at [155, 11] on link "Go Home" at bounding box center [150, 16] width 57 height 26
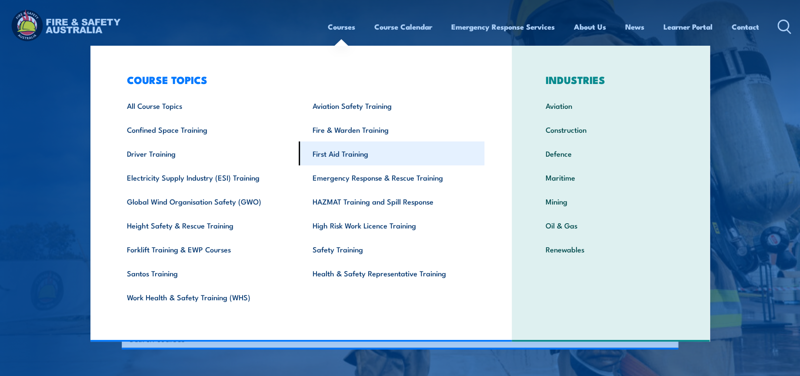
click at [359, 157] on link "First Aid Training" at bounding box center [392, 153] width 186 height 24
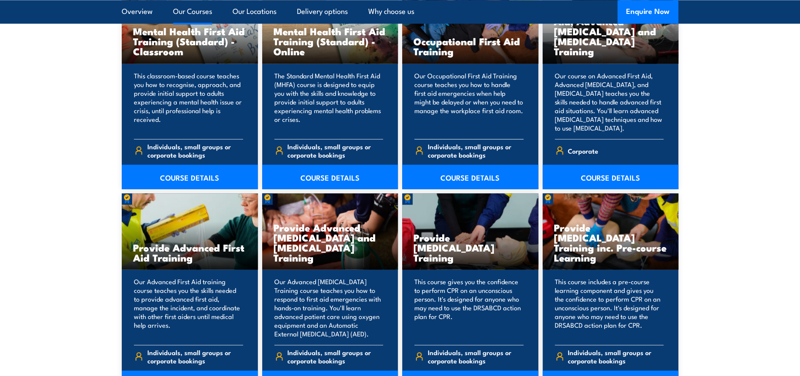
scroll to position [1014, 0]
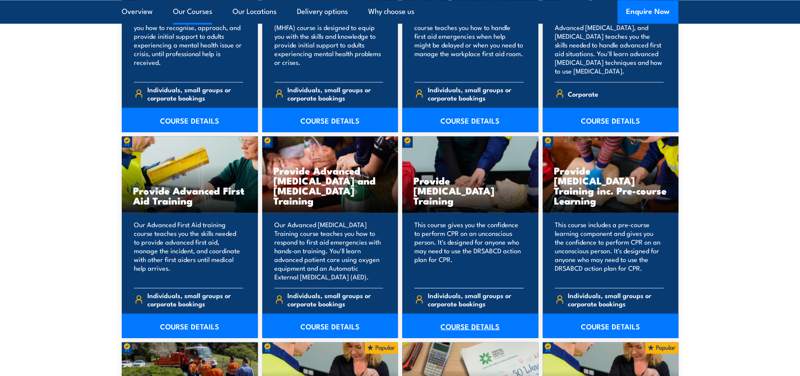
click at [489, 322] on link "COURSE DETAILS" at bounding box center [470, 325] width 136 height 24
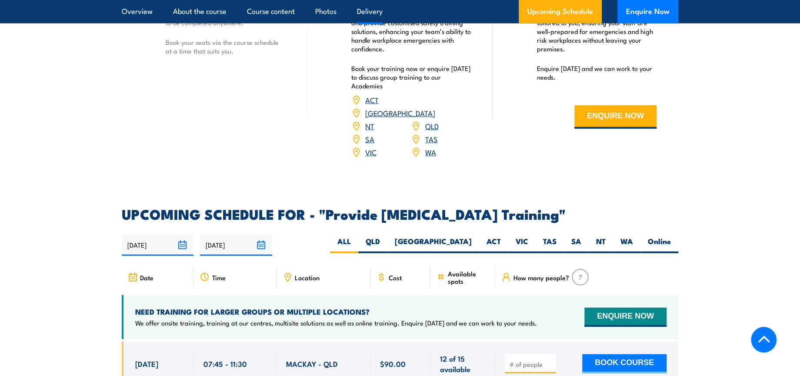
scroll to position [1498, 0]
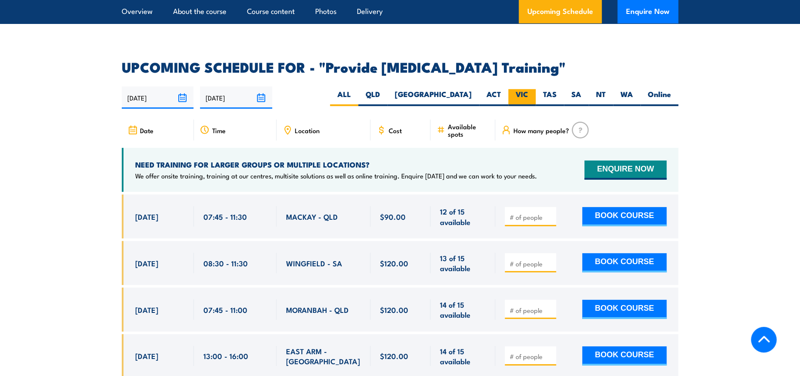
click at [529, 99] on label "VIC" at bounding box center [521, 97] width 27 height 17
click at [529, 95] on input "VIC" at bounding box center [531, 92] width 6 height 6
radio input "true"
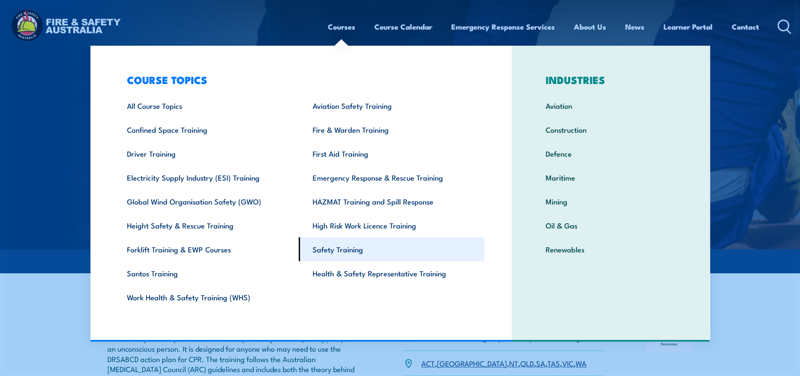
click at [352, 255] on link "Safety Training" at bounding box center [392, 249] width 186 height 24
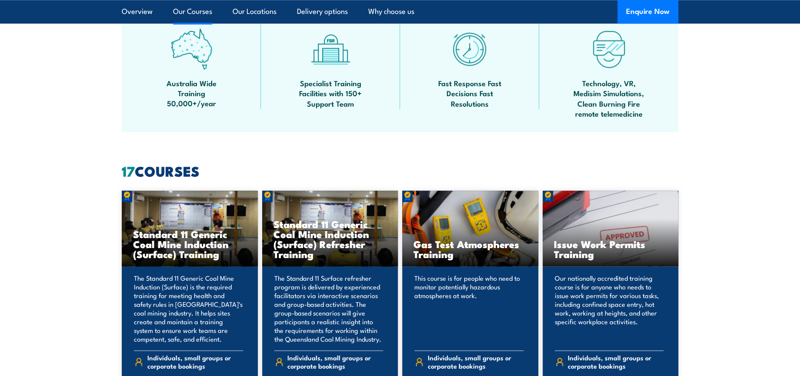
scroll to position [676, 0]
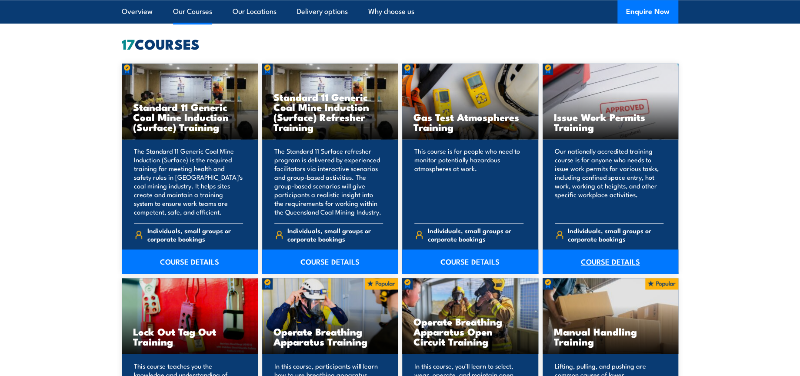
click at [604, 261] on link "COURSE DETAILS" at bounding box center [611, 261] width 136 height 24
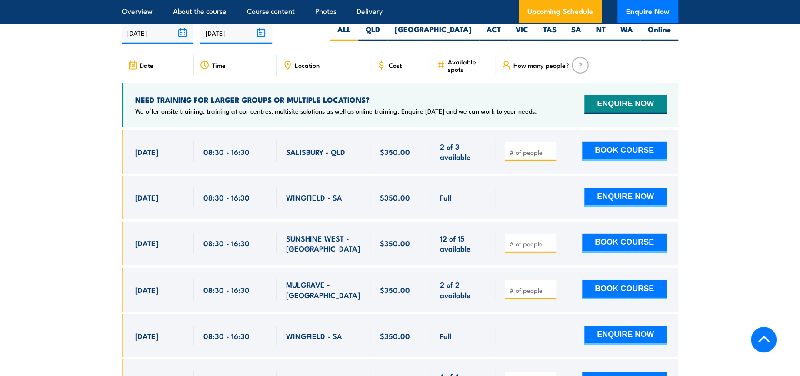
scroll to position [1401, 0]
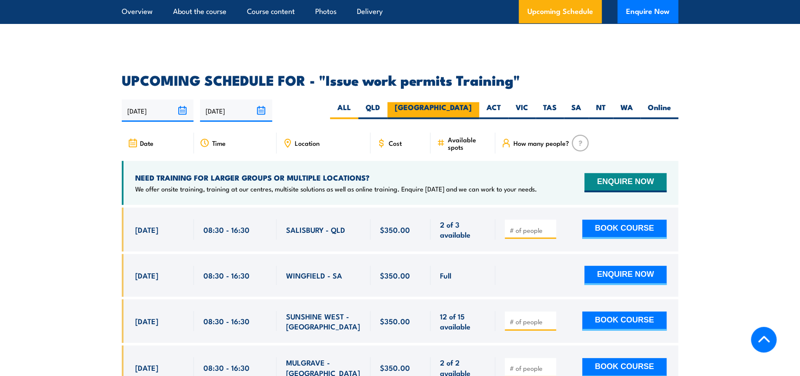
click at [458, 102] on label "[GEOGRAPHIC_DATA]" at bounding box center [433, 110] width 92 height 17
click at [472, 102] on input "[GEOGRAPHIC_DATA]" at bounding box center [475, 105] width 6 height 6
radio input "true"
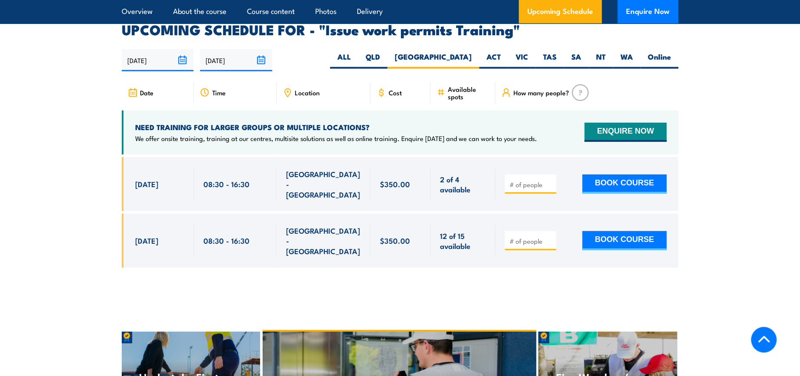
scroll to position [1461, 0]
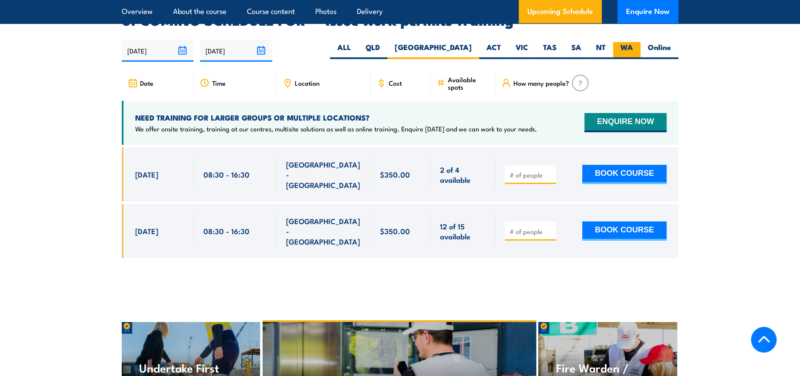
click at [631, 42] on label "WA" at bounding box center [626, 50] width 27 height 17
click at [633, 42] on input "WA" at bounding box center [636, 45] width 6 height 6
radio input "true"
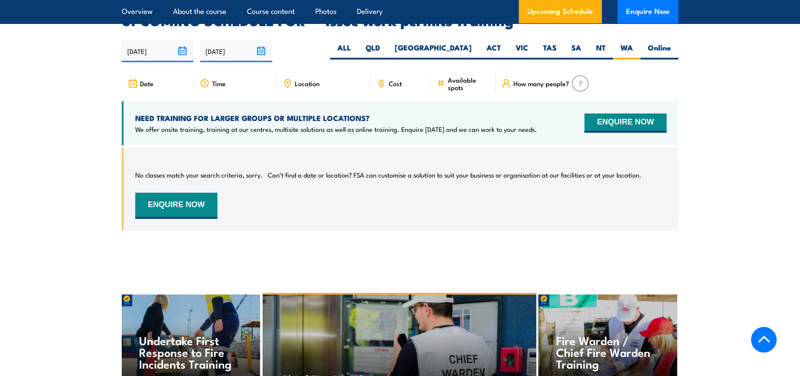
scroll to position [1461, 0]
